Goal: Complete application form: Complete application form

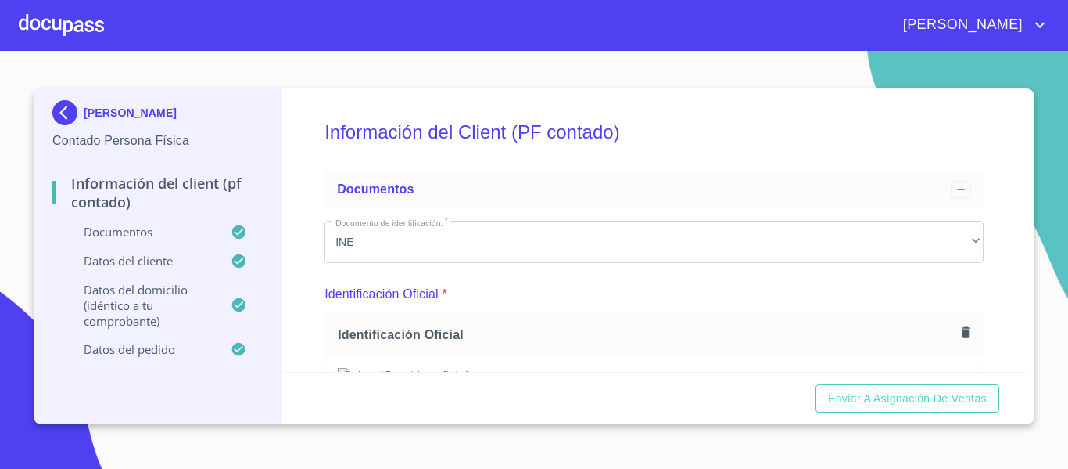
scroll to position [156, 0]
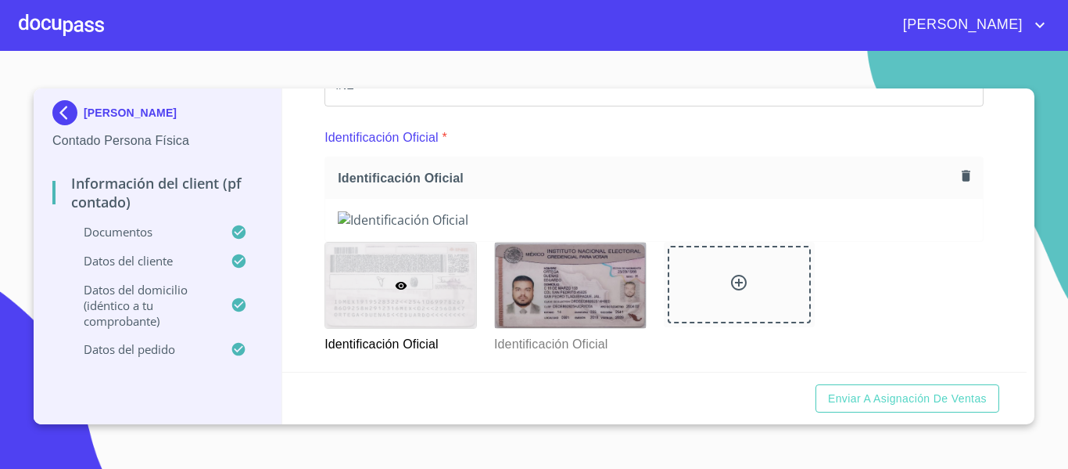
click at [53, 31] on div at bounding box center [61, 25] width 85 height 50
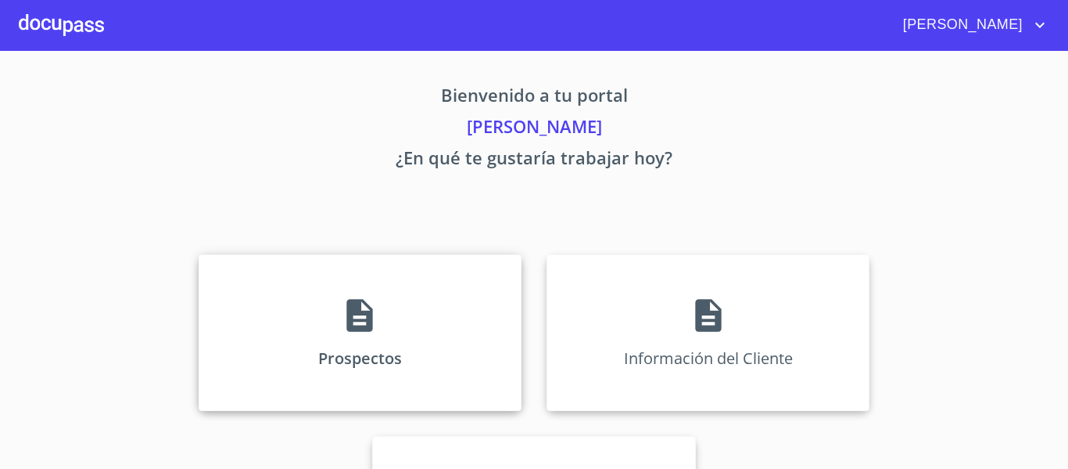
click at [367, 356] on div "Prospectos" at bounding box center [360, 332] width 323 height 156
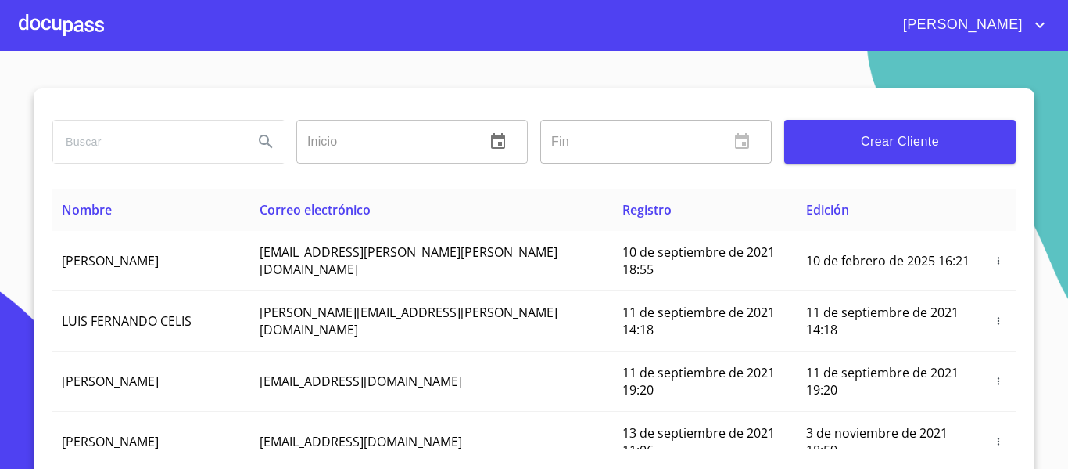
click at [101, 138] on input "search" at bounding box center [147, 141] width 188 height 42
click at [260, 141] on icon "Search" at bounding box center [266, 141] width 19 height 19
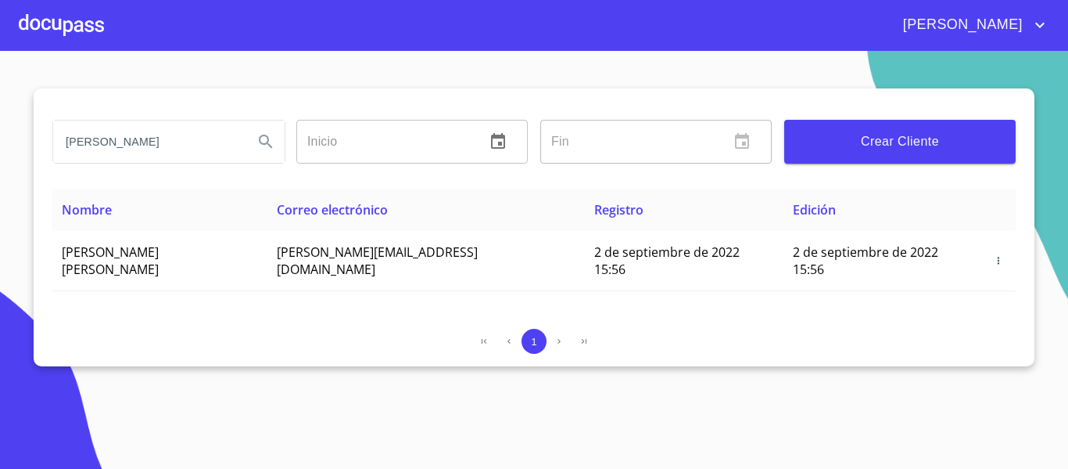
click at [149, 138] on input "[PERSON_NAME]" at bounding box center [147, 141] width 188 height 42
type input "e"
click at [84, 24] on div at bounding box center [61, 25] width 85 height 50
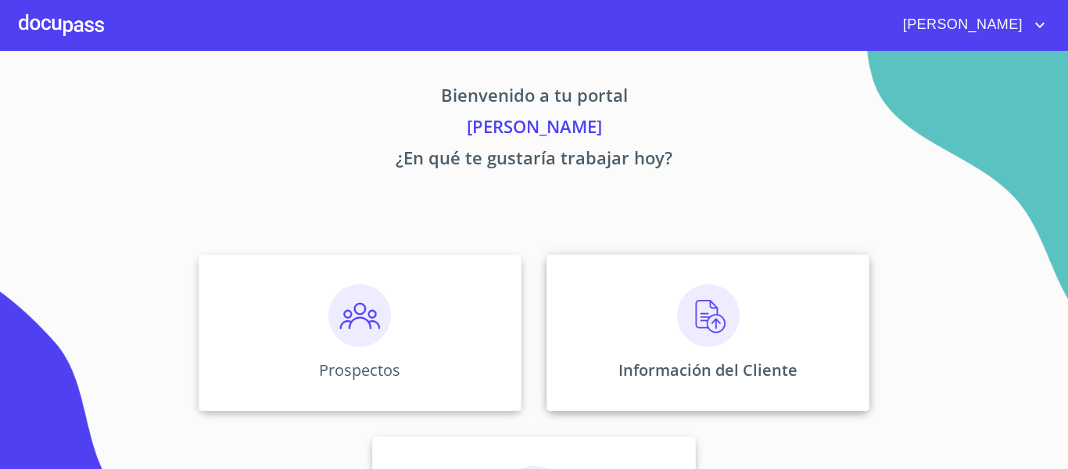
click at [600, 313] on div "Información del Cliente" at bounding box center [708, 332] width 323 height 156
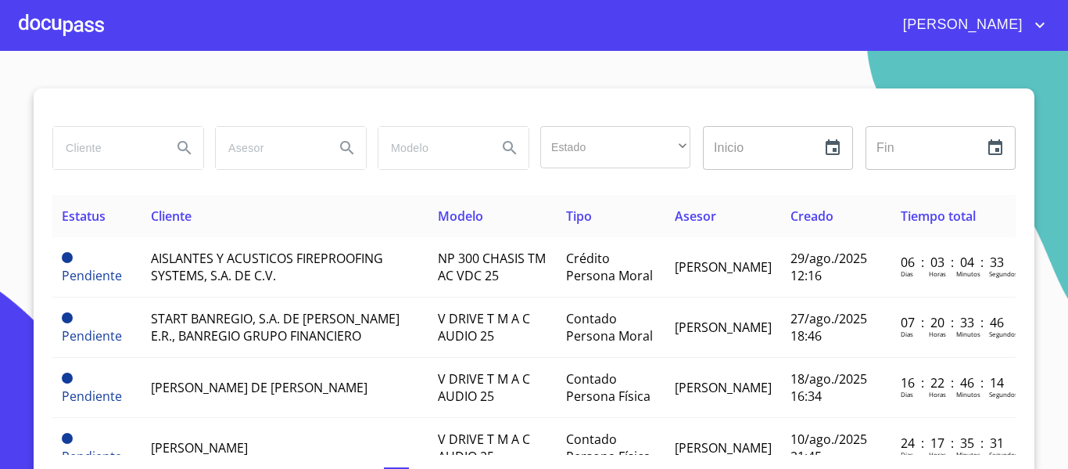
click at [98, 145] on input "search" at bounding box center [106, 148] width 106 height 42
type input "[PERSON_NAME]"
click at [175, 145] on icon "Search" at bounding box center [184, 147] width 19 height 19
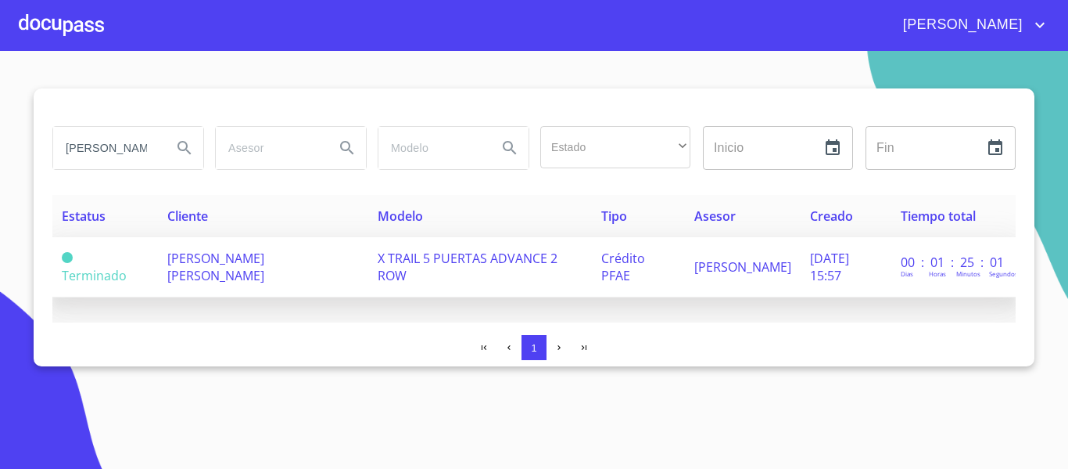
click at [372, 267] on td "X TRAIL 5 PUERTAS ADVANCE 2 ROW" at bounding box center [479, 267] width 223 height 60
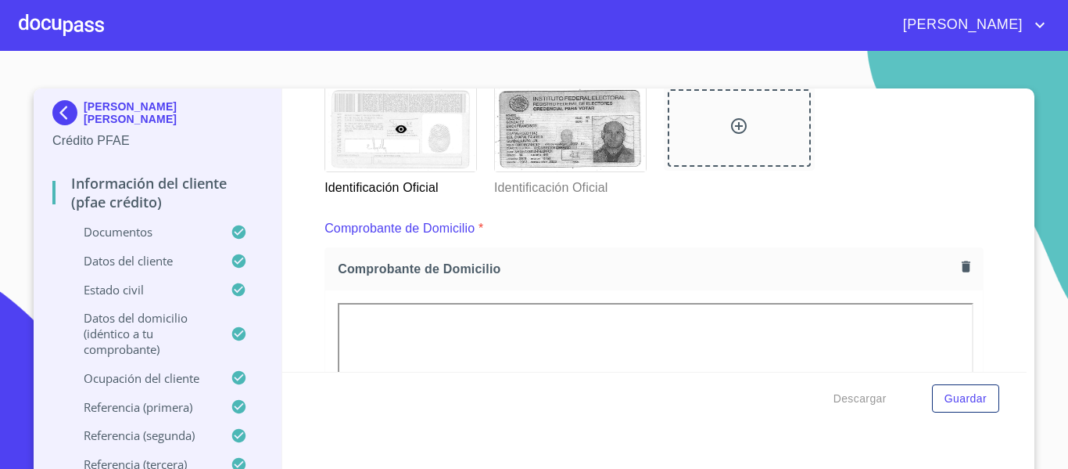
scroll to position [156, 0]
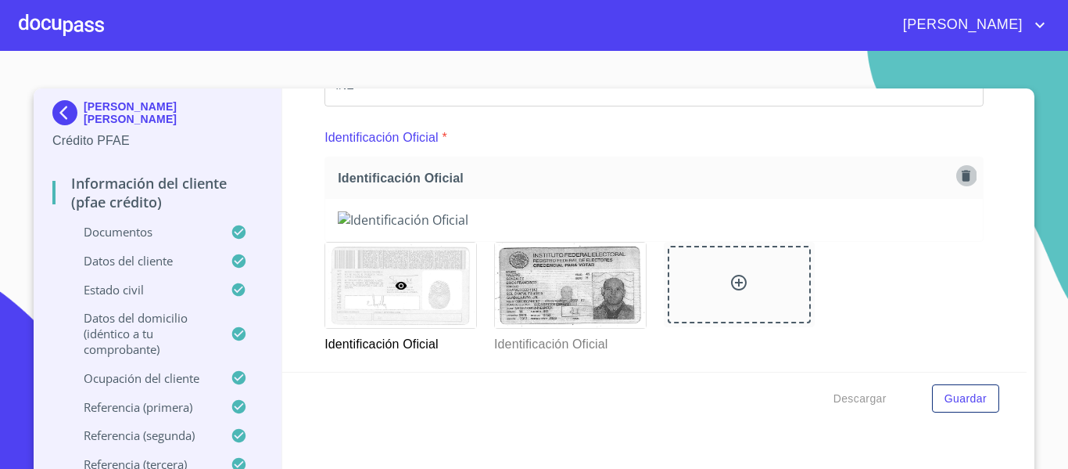
click at [956, 185] on button "button" at bounding box center [966, 175] width 21 height 21
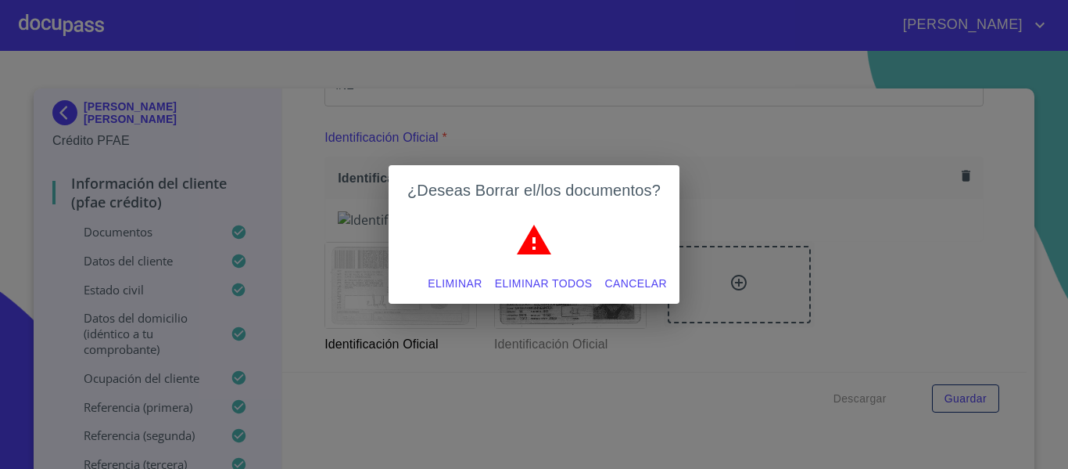
click at [447, 286] on span "Eliminar" at bounding box center [455, 284] width 54 height 20
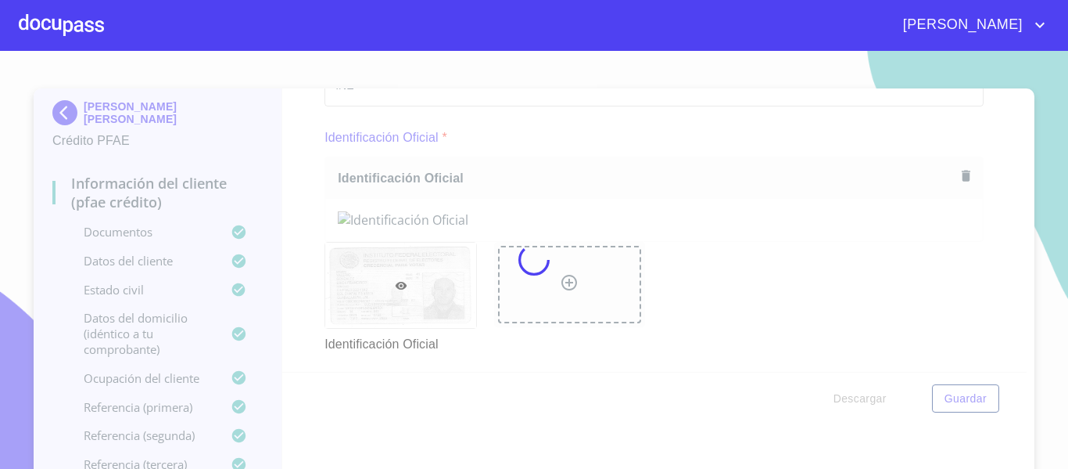
scroll to position [18, 0]
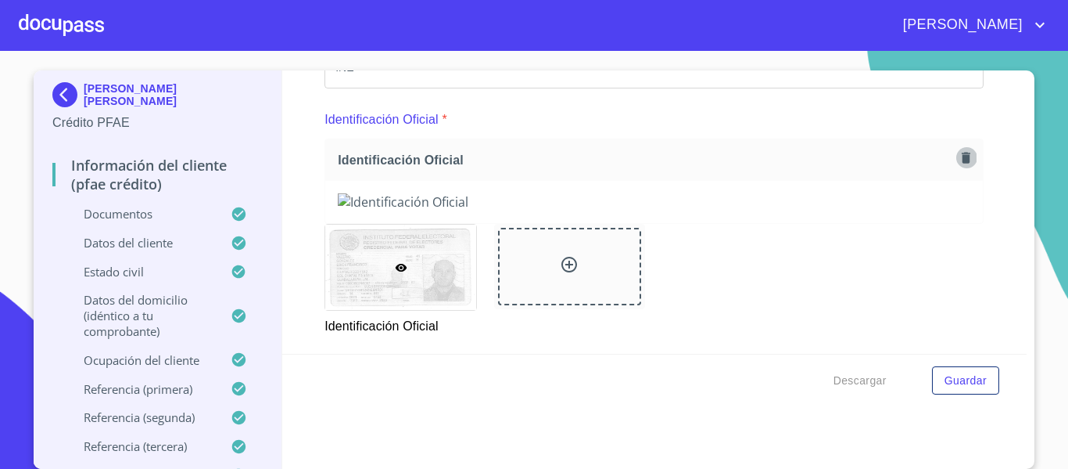
click at [962, 158] on icon "button" at bounding box center [966, 157] width 9 height 11
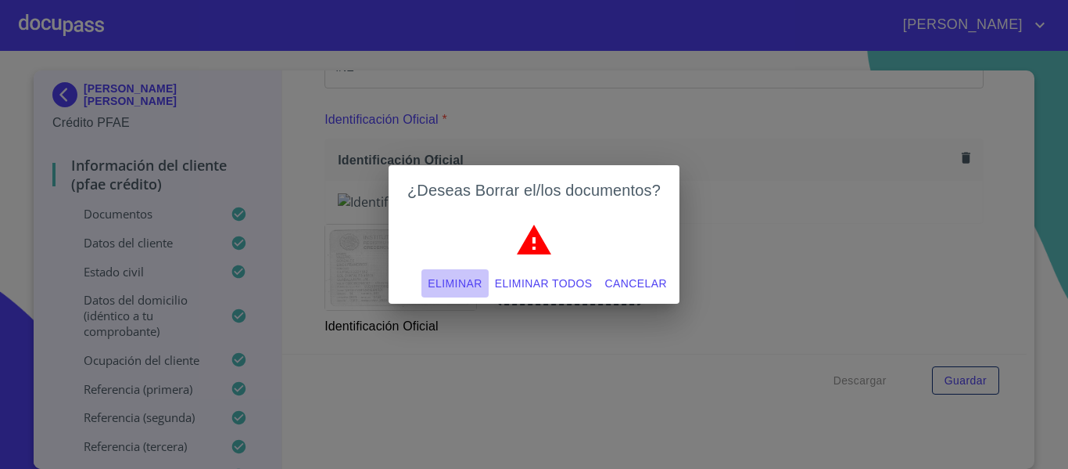
drag, startPoint x: 462, startPoint y: 282, endPoint x: 531, endPoint y: 273, distance: 70.1
click at [464, 282] on span "Eliminar" at bounding box center [455, 284] width 54 height 20
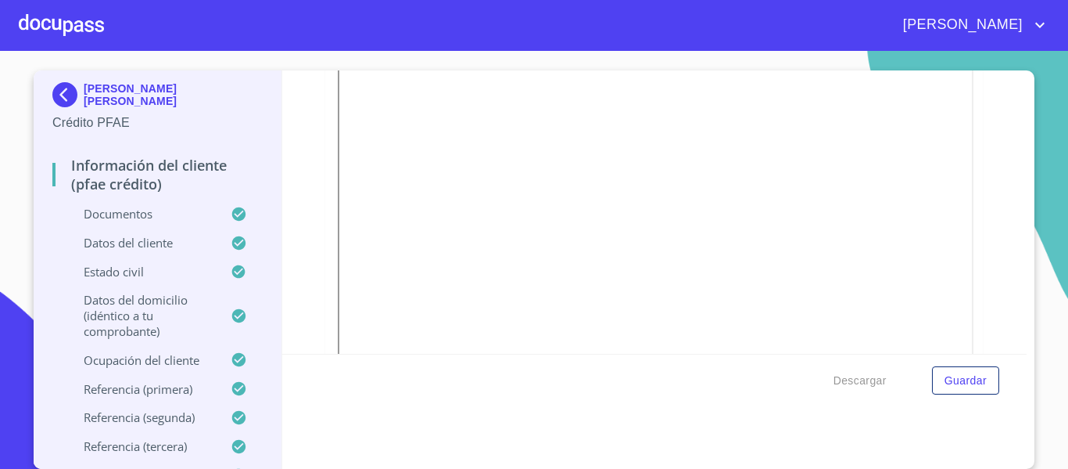
scroll to position [860, 0]
click at [959, 110] on icon "button" at bounding box center [966, 108] width 15 height 15
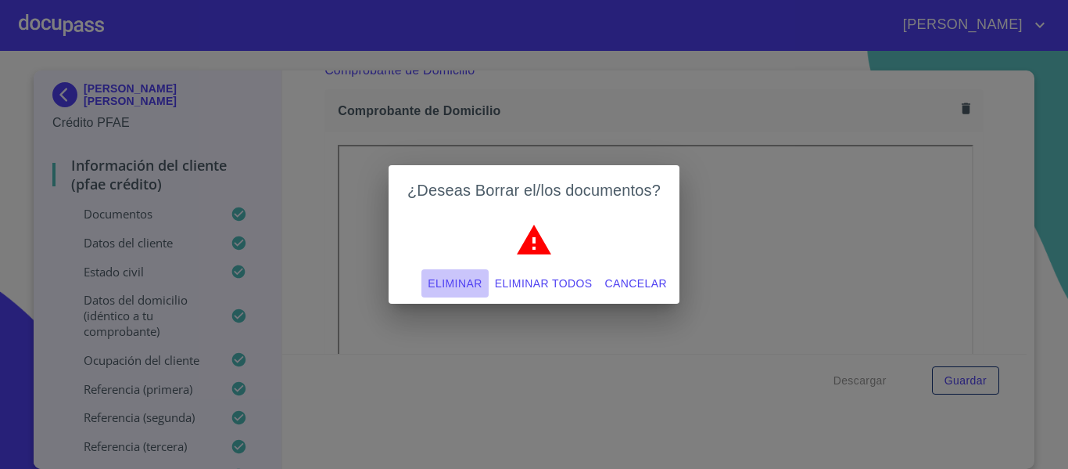
click at [447, 282] on span "Eliminar" at bounding box center [455, 284] width 54 height 20
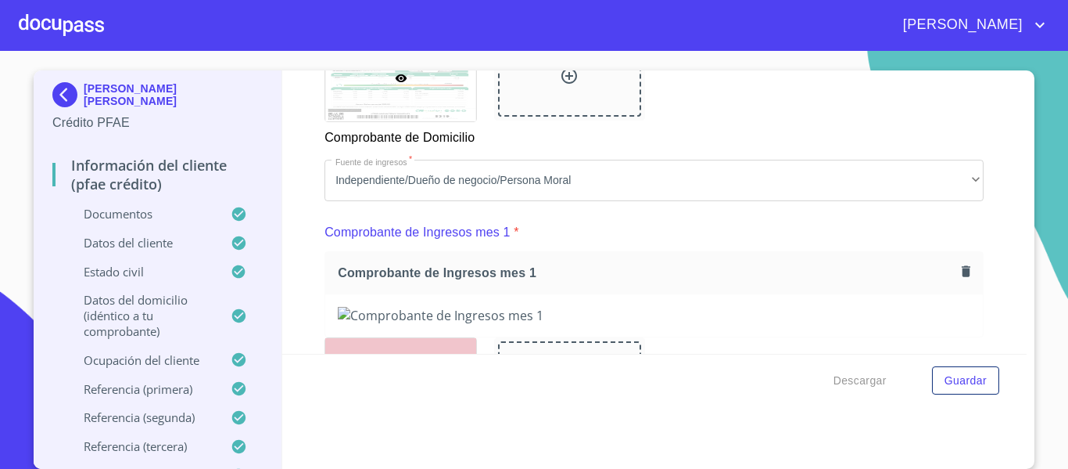
scroll to position [1564, 0]
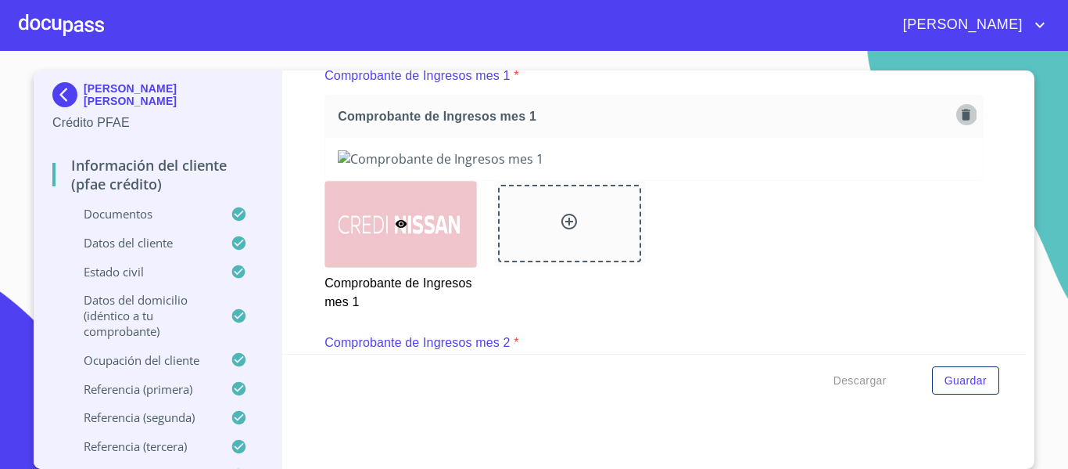
click at [959, 122] on icon "button" at bounding box center [966, 114] width 15 height 15
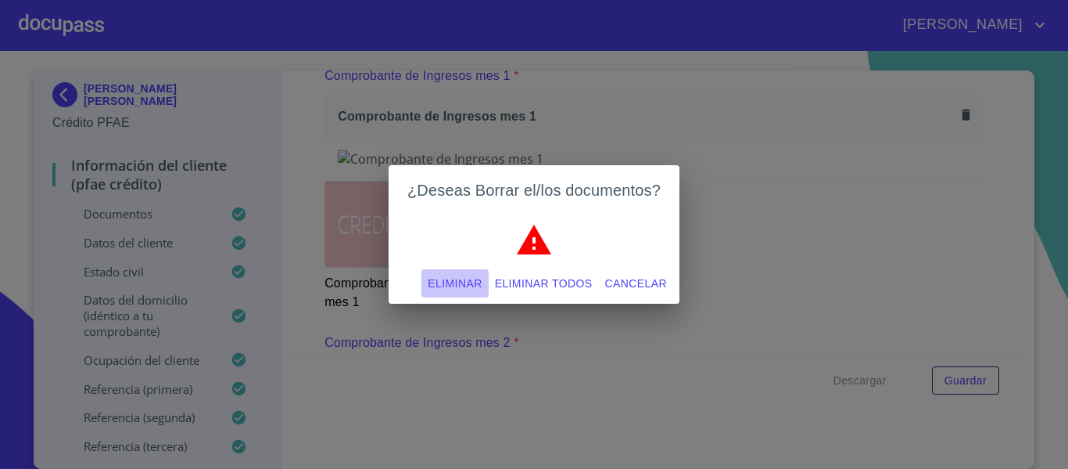
click at [454, 278] on span "Eliminar" at bounding box center [455, 284] width 54 height 20
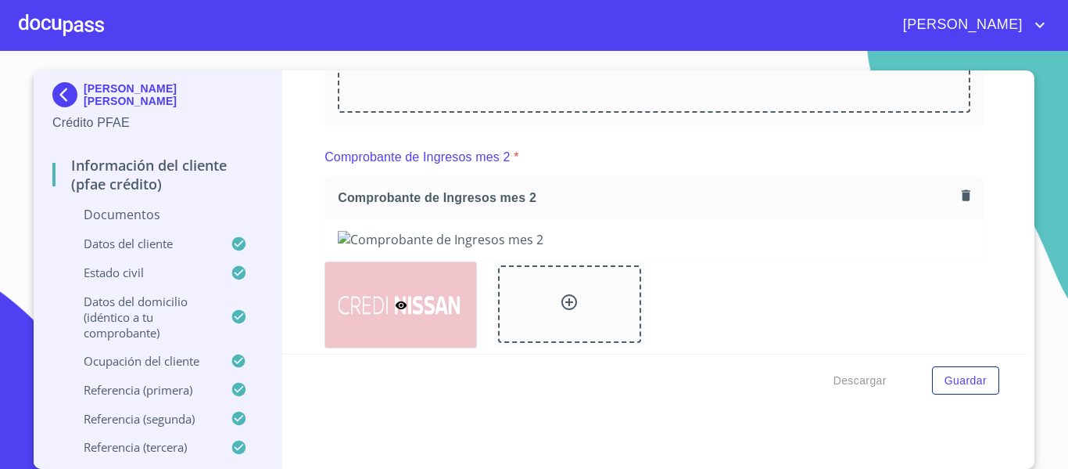
scroll to position [1721, 0]
click at [962, 199] on icon "button" at bounding box center [966, 194] width 9 height 11
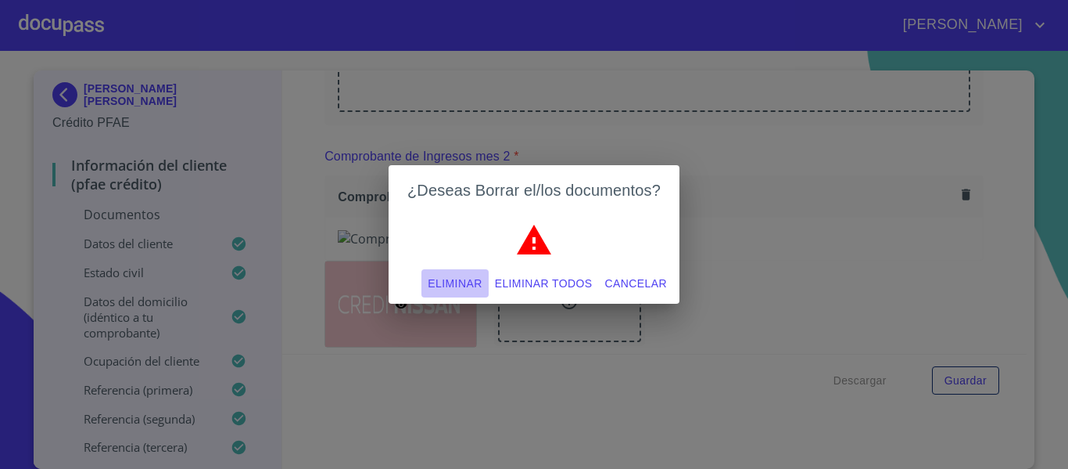
click at [469, 282] on span "Eliminar" at bounding box center [455, 284] width 54 height 20
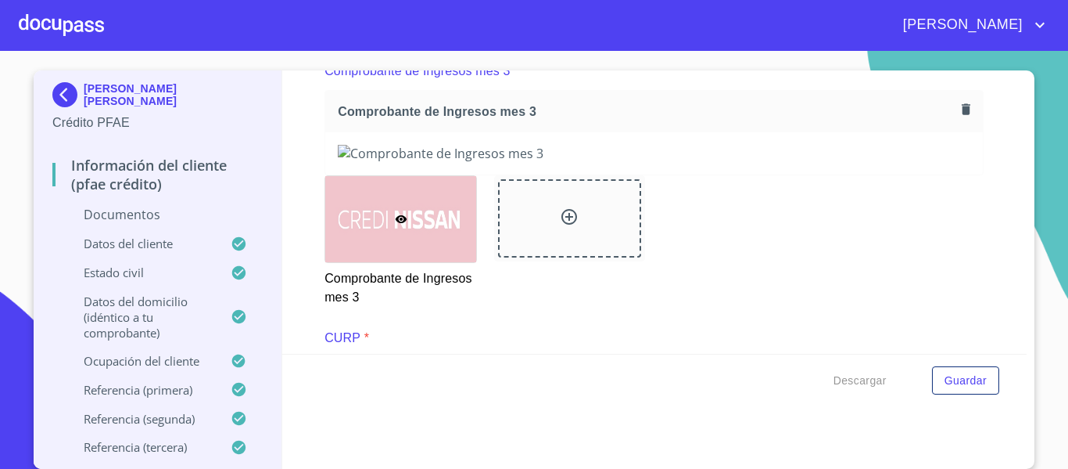
scroll to position [1956, 0]
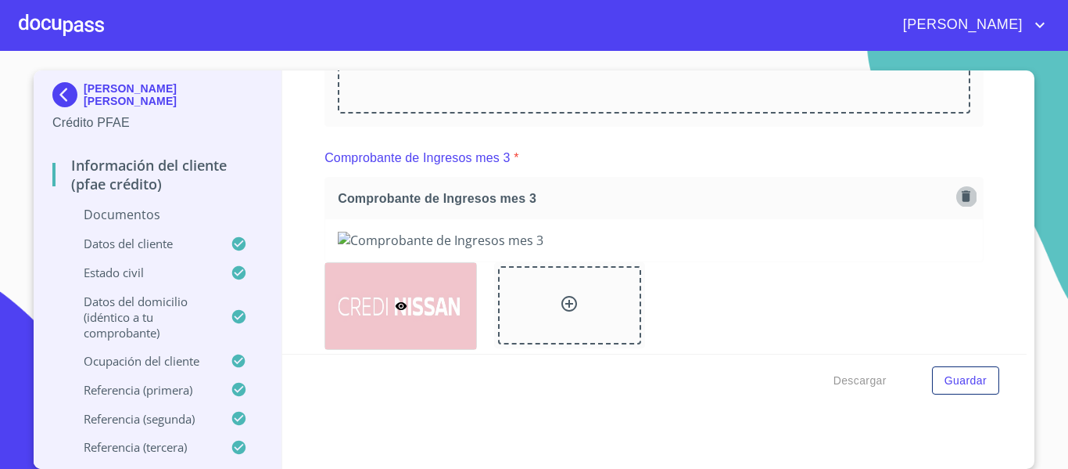
click at [962, 202] on icon "button" at bounding box center [966, 196] width 9 height 11
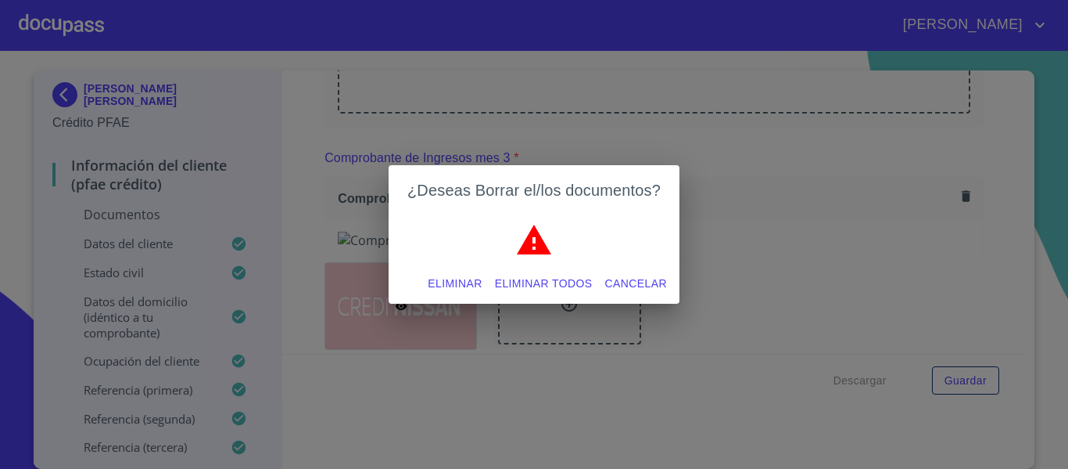
click at [451, 289] on span "Eliminar" at bounding box center [455, 284] width 54 height 20
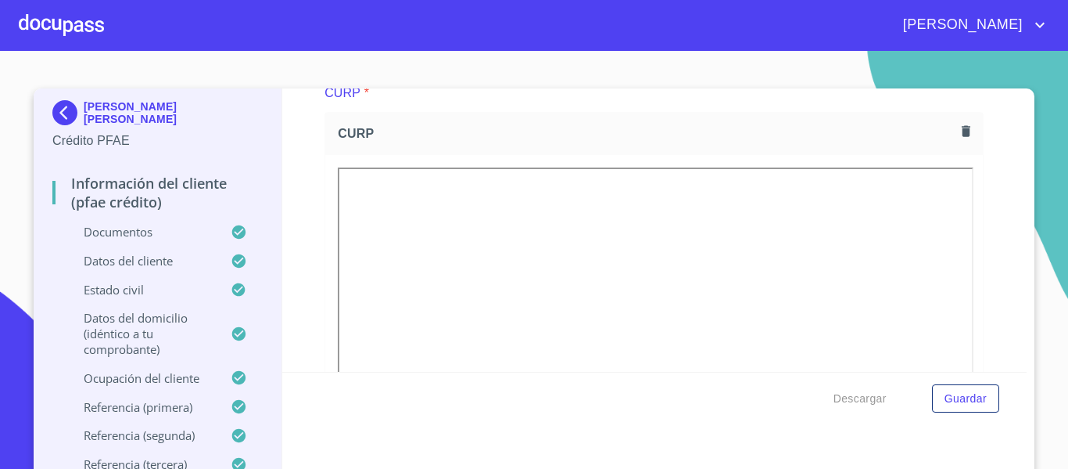
scroll to position [3618, 0]
click at [962, 106] on icon "button" at bounding box center [966, 100] width 9 height 11
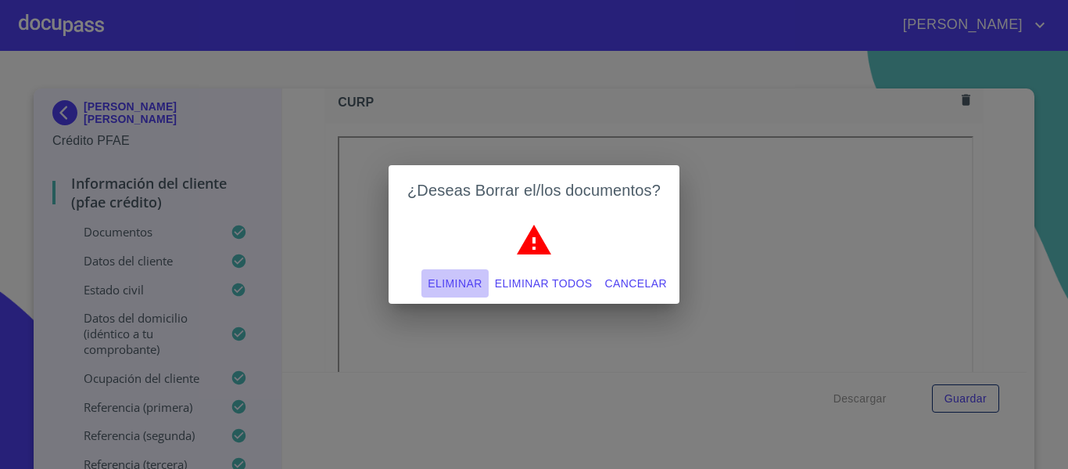
click at [441, 288] on span "Eliminar" at bounding box center [455, 284] width 54 height 20
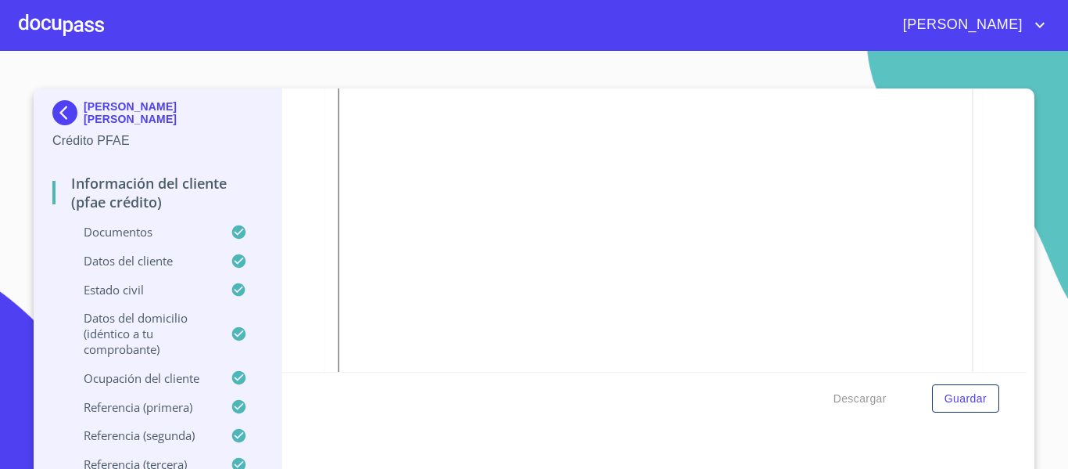
scroll to position [3853, 0]
click at [297, 241] on div "Información del cliente (PFAE crédito) Documentos Documento de identificación. …" at bounding box center [654, 229] width 745 height 283
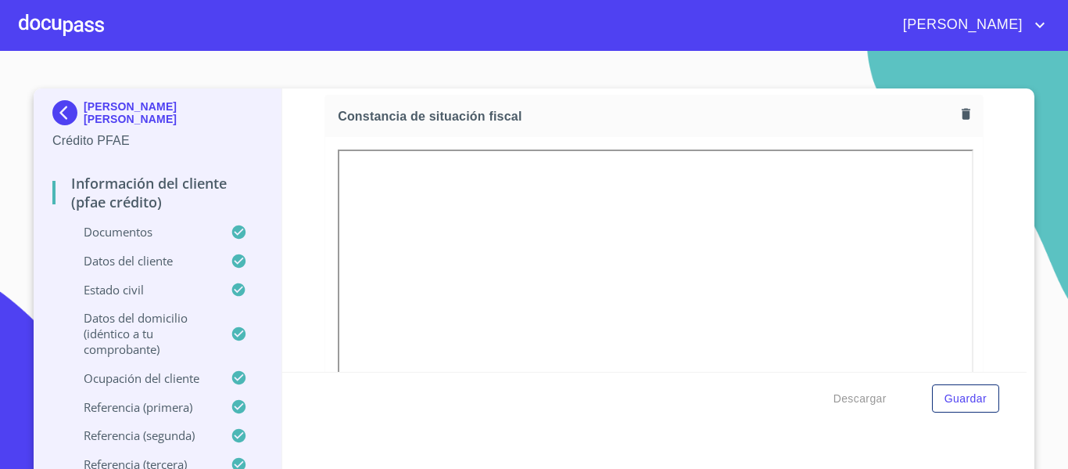
scroll to position [4244, 0]
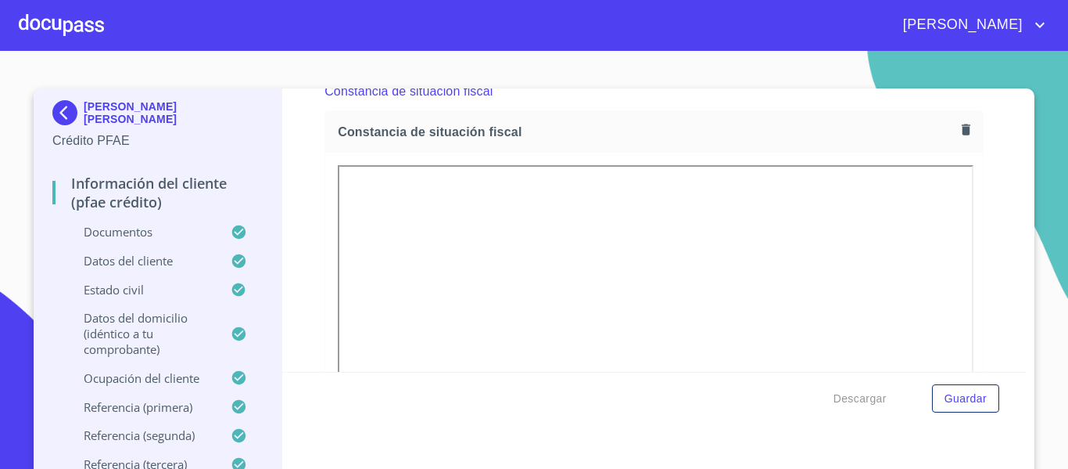
click at [962, 135] on icon "button" at bounding box center [966, 129] width 9 height 11
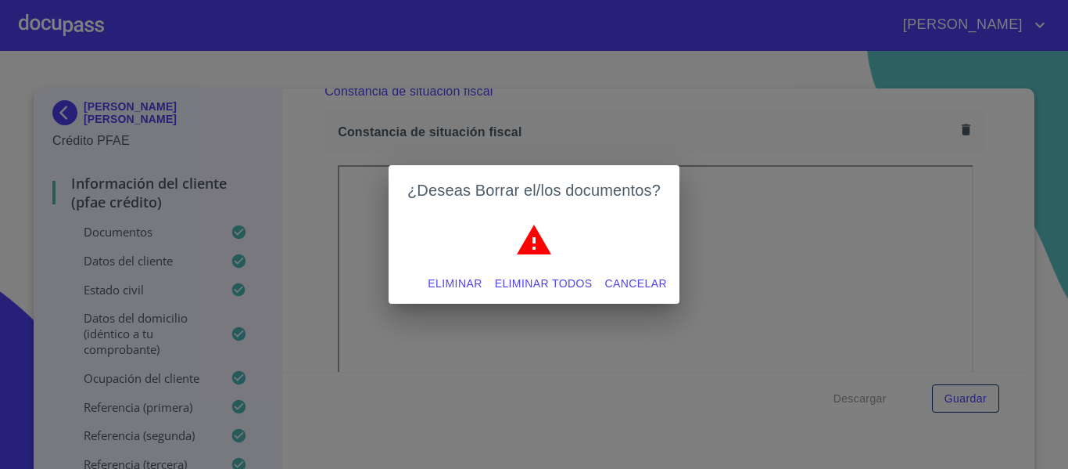
click at [451, 289] on span "Eliminar" at bounding box center [455, 284] width 54 height 20
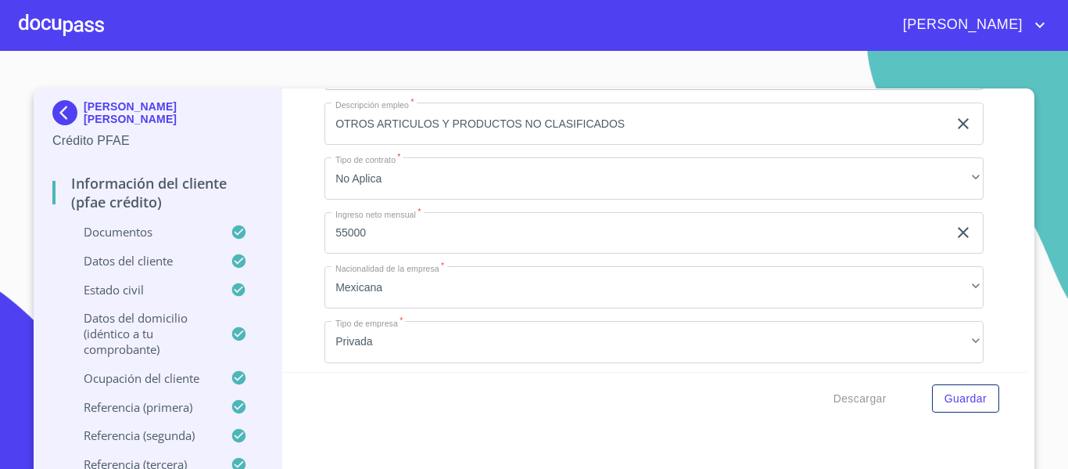
scroll to position [7138, 0]
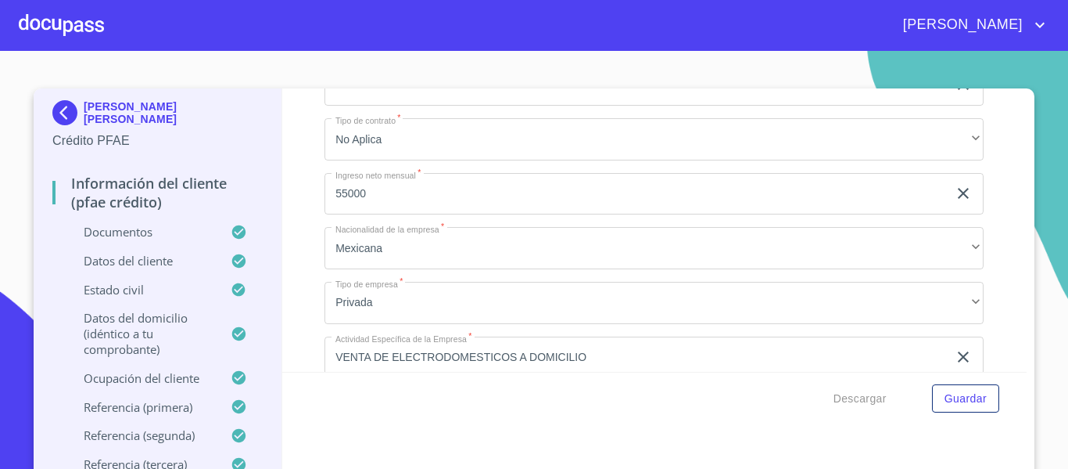
click at [399, 212] on input "55000" at bounding box center [636, 194] width 623 height 42
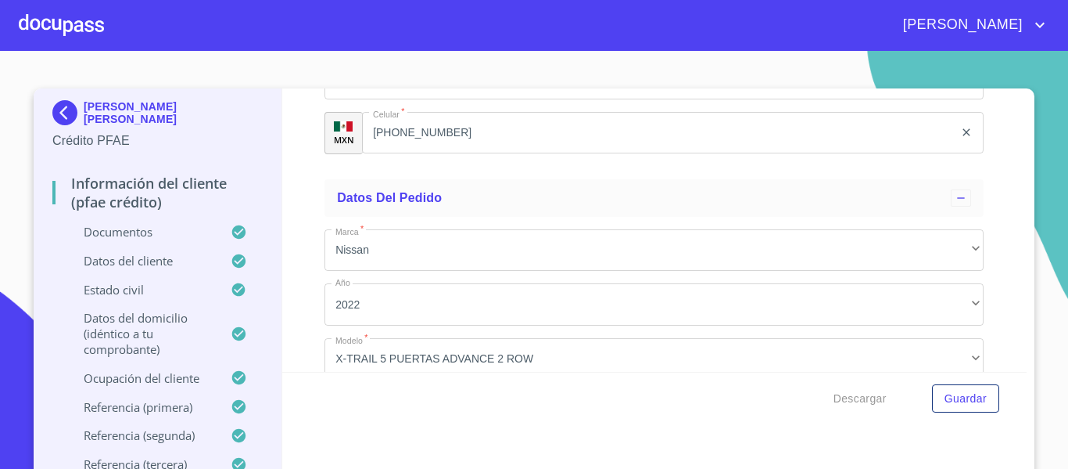
scroll to position [9558, 0]
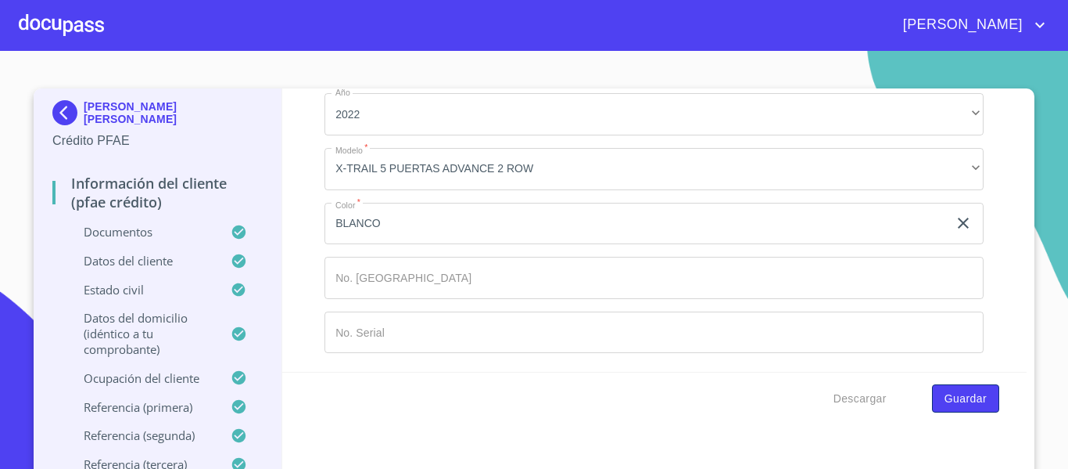
type input "53503"
click at [945, 393] on span "Guardar" at bounding box center [966, 399] width 42 height 20
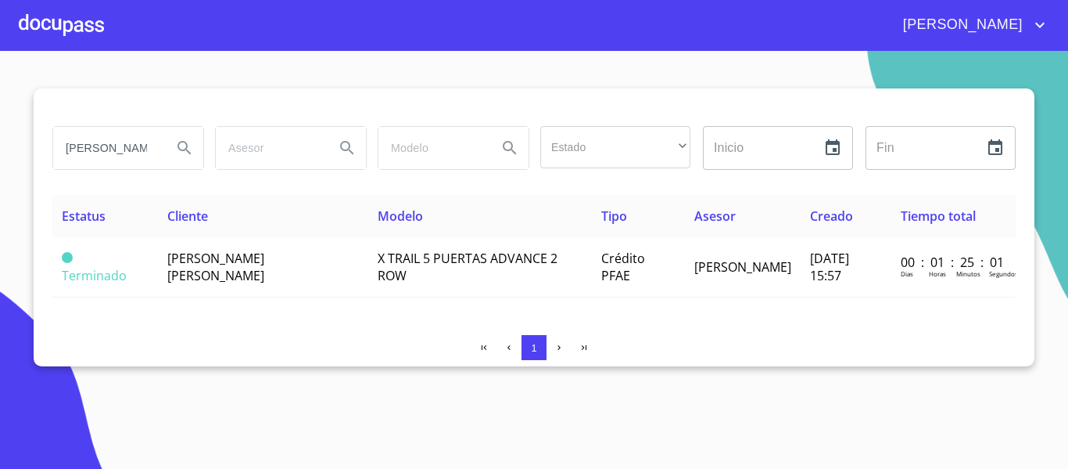
click at [62, 34] on div at bounding box center [61, 25] width 85 height 50
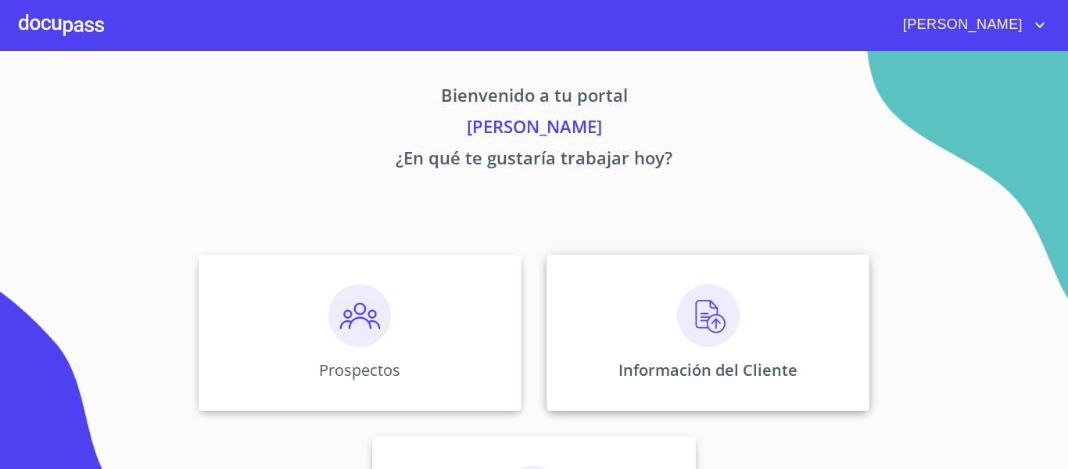
click at [587, 350] on div "Información del Cliente" at bounding box center [708, 332] width 323 height 156
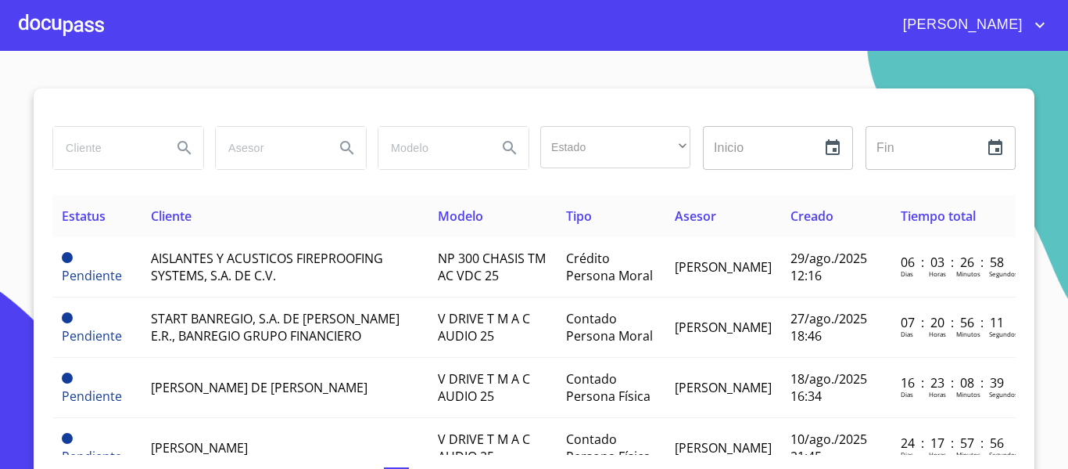
click at [106, 162] on input "search" at bounding box center [106, 148] width 106 height 42
click at [77, 32] on div at bounding box center [61, 25] width 85 height 50
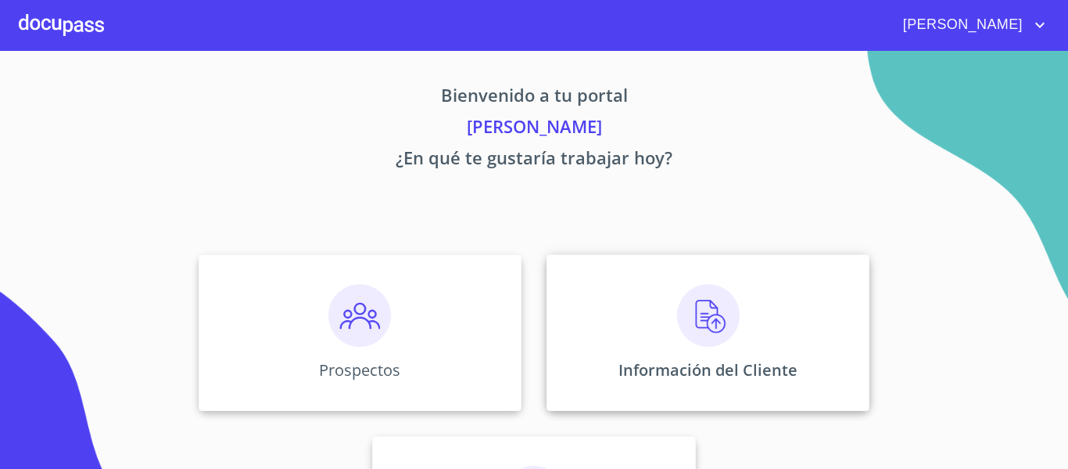
click at [651, 339] on div "Información del Cliente" at bounding box center [708, 332] width 323 height 156
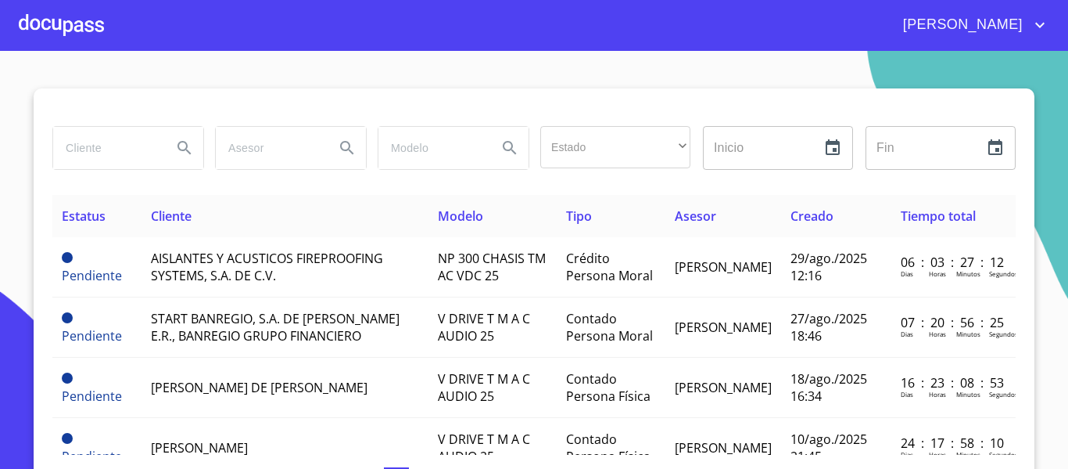
click at [92, 146] on input "search" at bounding box center [106, 148] width 106 height 42
type input "[PERSON_NAME]"
click at [178, 144] on icon "Search" at bounding box center [184, 147] width 19 height 19
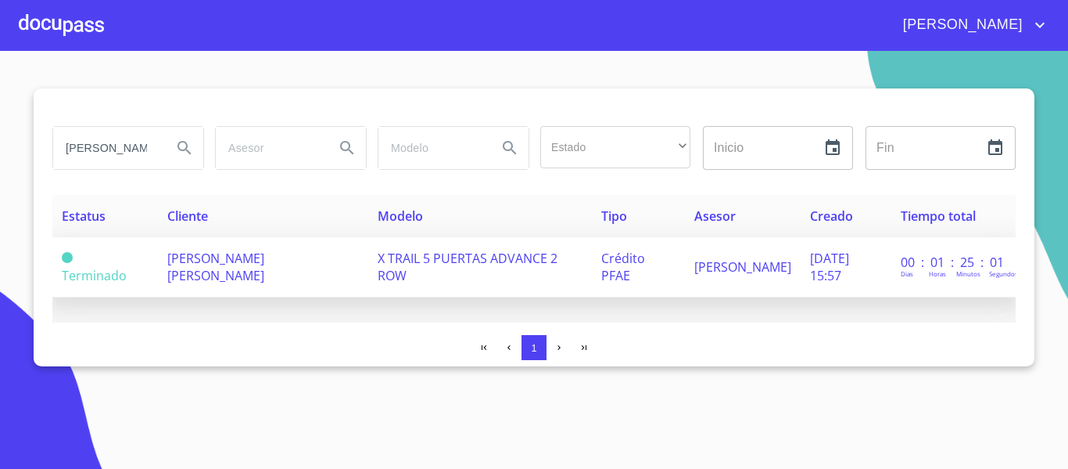
click at [810, 283] on span "[DATE] 15:57" at bounding box center [829, 267] width 39 height 34
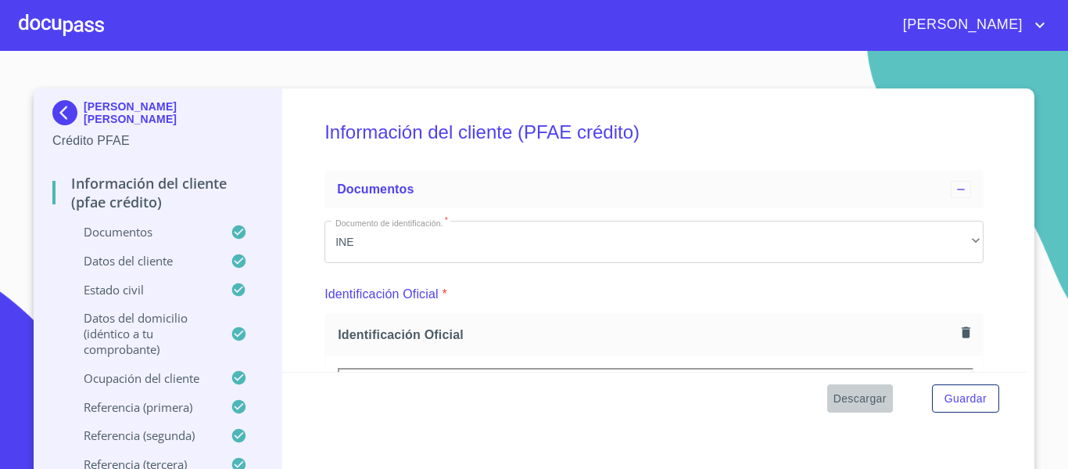
click at [848, 401] on span "Descargar" at bounding box center [860, 399] width 53 height 20
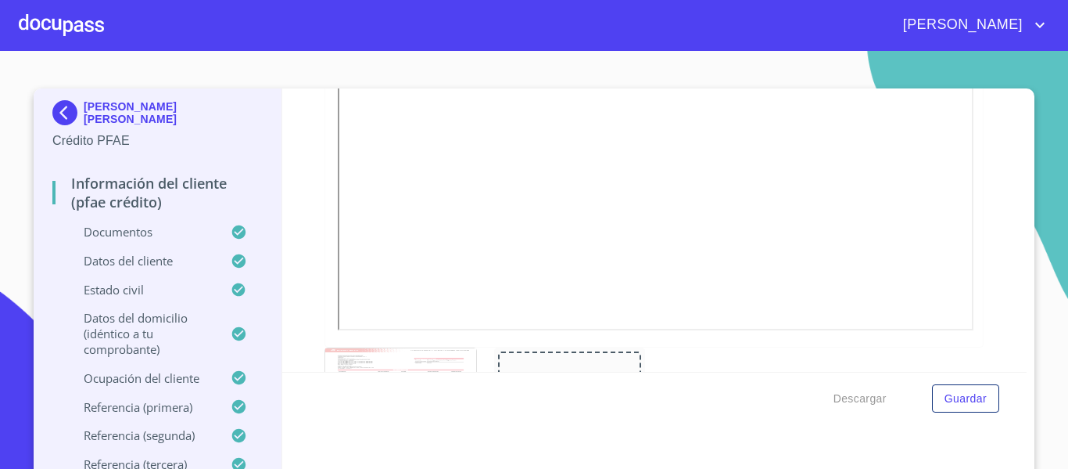
scroll to position [3207, 0]
